Goal: Information Seeking & Learning: Learn about a topic

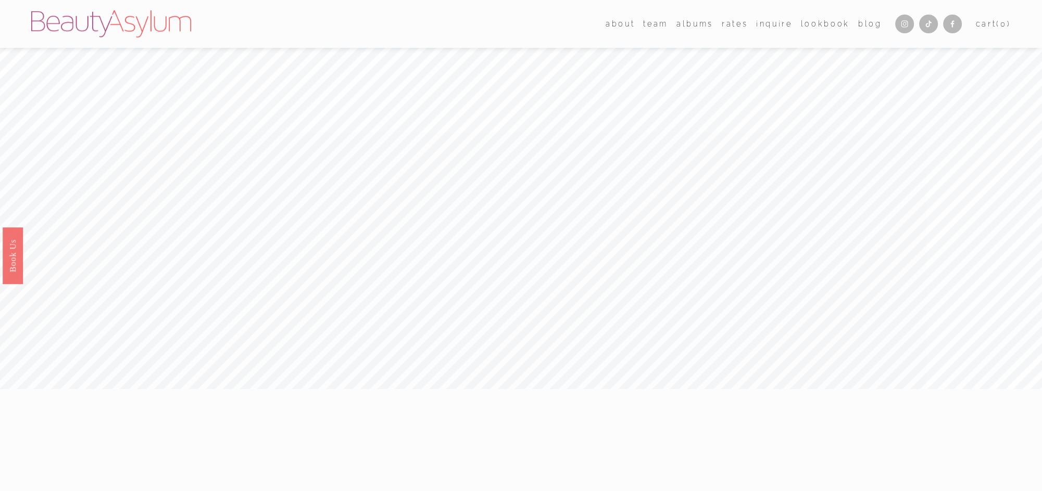
click at [727, 24] on link "Rates" at bounding box center [734, 23] width 26 height 15
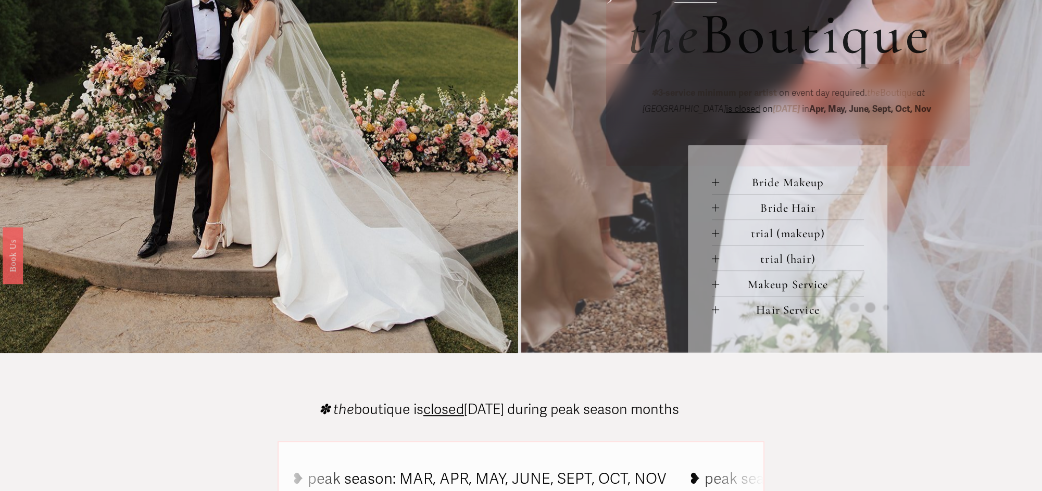
scroll to position [425, 0]
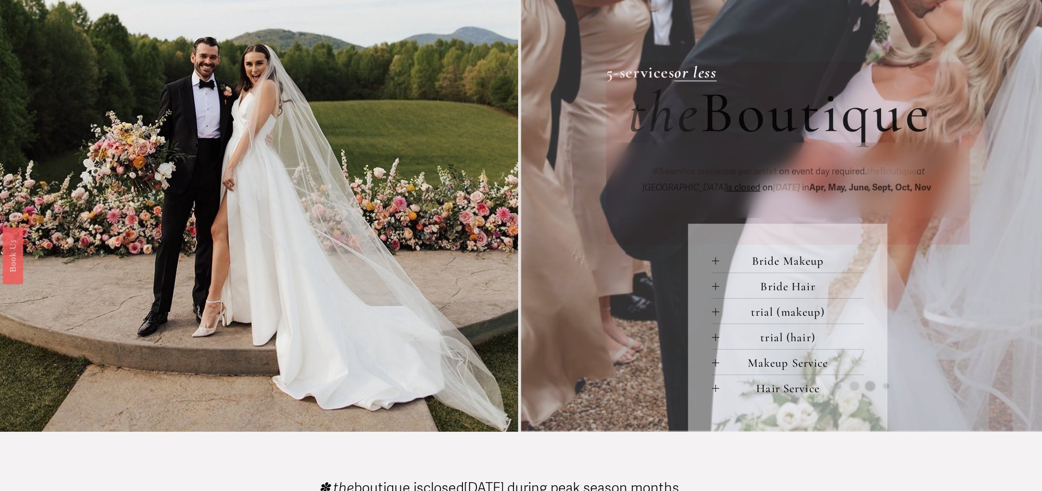
click at [746, 291] on span "Bride Hair" at bounding box center [791, 287] width 144 height 14
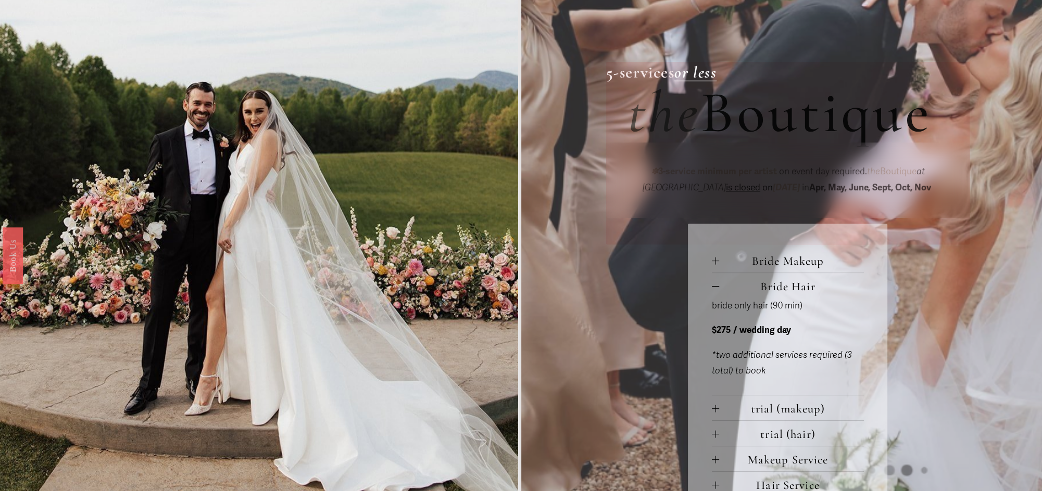
click at [715, 287] on div at bounding box center [715, 286] width 7 height 1
